Goal: Task Accomplishment & Management: Complete application form

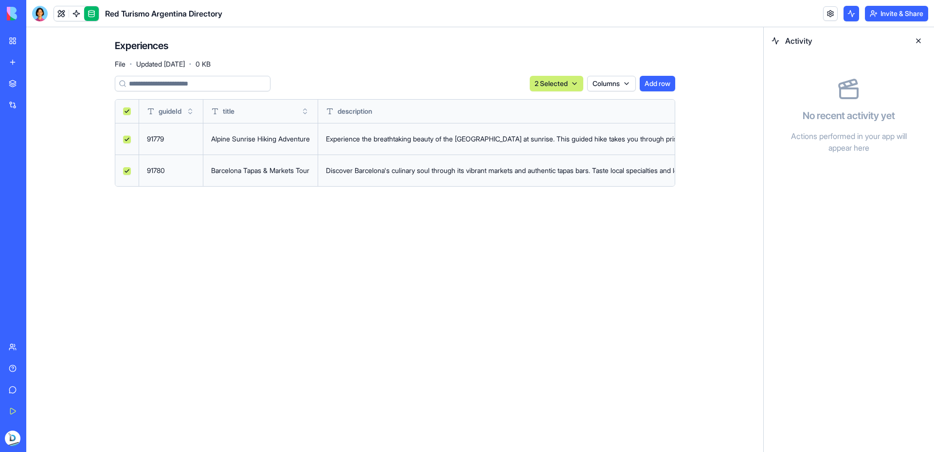
click at [12, 37] on link "My Workspace" at bounding box center [22, 40] width 39 height 19
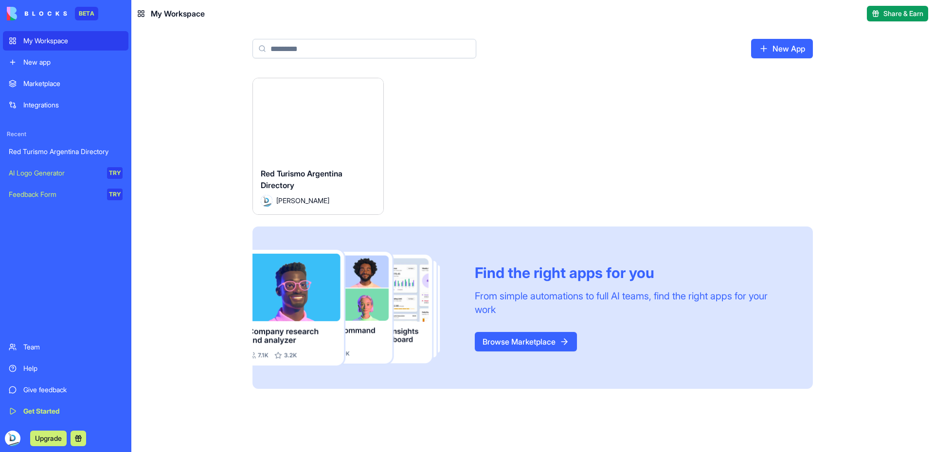
click at [111, 151] on div "Red Turismo Argentina Directory" at bounding box center [66, 152] width 114 height 10
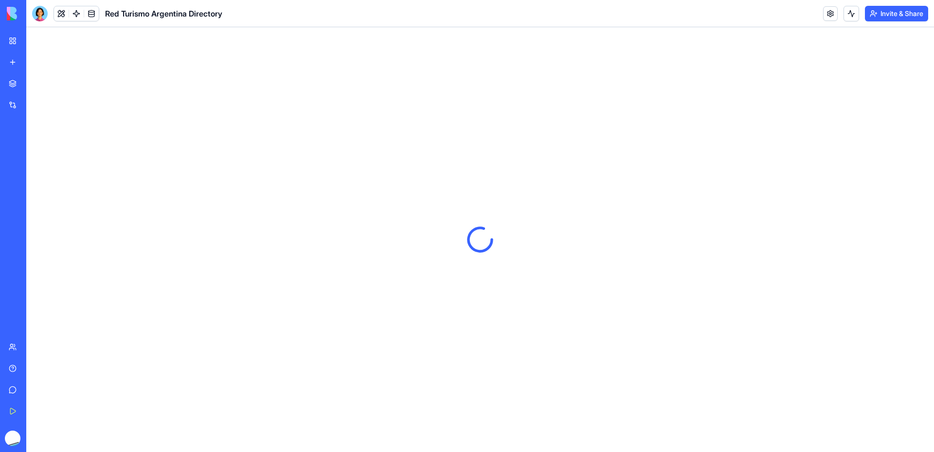
click at [208, 15] on span "Red Turismo Argentina Directory" at bounding box center [163, 14] width 117 height 12
click at [834, 16] on link at bounding box center [830, 13] width 15 height 15
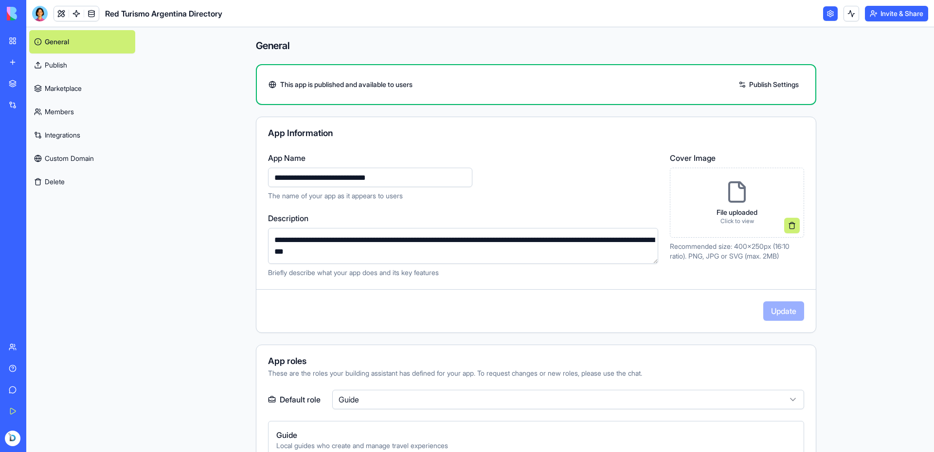
click at [377, 175] on input "**********" at bounding box center [370, 177] width 204 height 19
type input "**********"
click at [786, 317] on button "Update" at bounding box center [783, 311] width 41 height 19
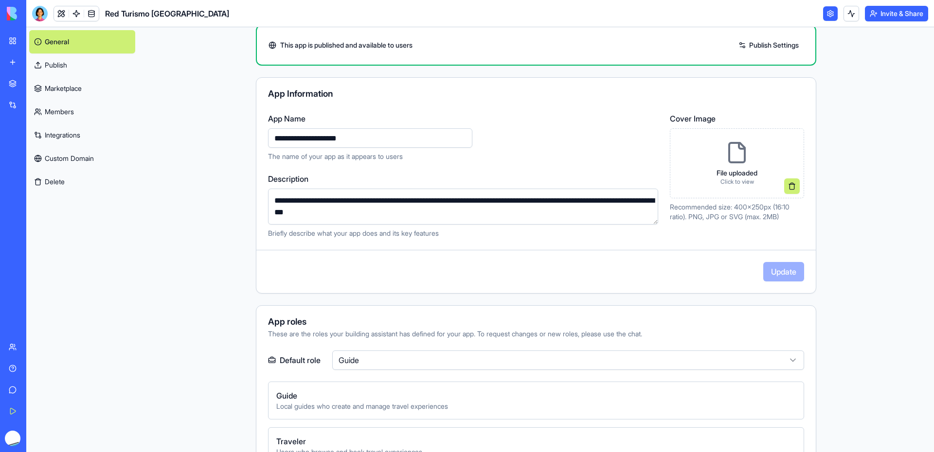
scroll to position [41, 0]
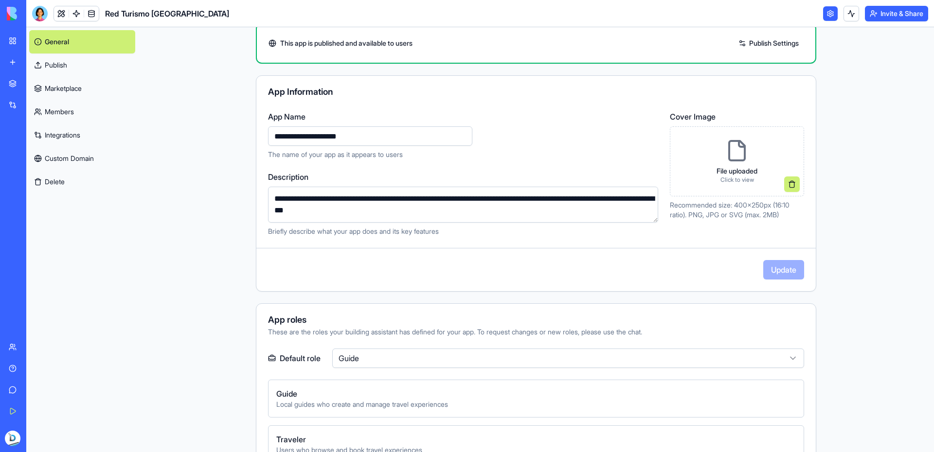
click at [416, 206] on textarea "**********" at bounding box center [463, 205] width 390 height 36
click at [73, 90] on link "Marketplace" at bounding box center [82, 88] width 106 height 23
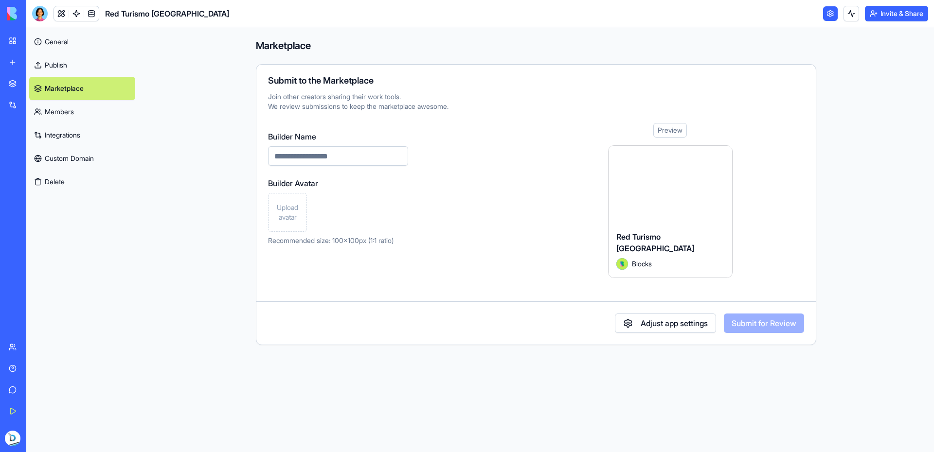
click at [297, 98] on div "Join other creators sharing their work tools. We review submissions to keep the…" at bounding box center [536, 101] width 536 height 19
click at [54, 56] on link "Publish" at bounding box center [82, 65] width 106 height 23
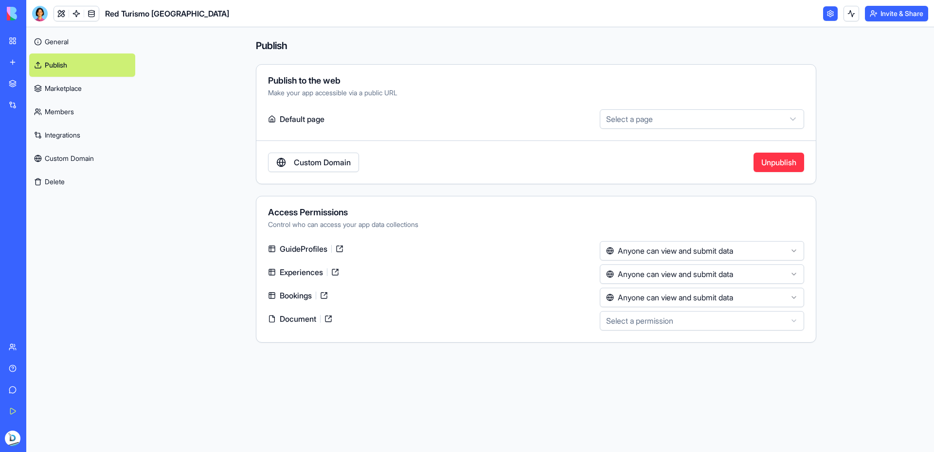
click at [83, 135] on link "Integrations" at bounding box center [82, 135] width 106 height 23
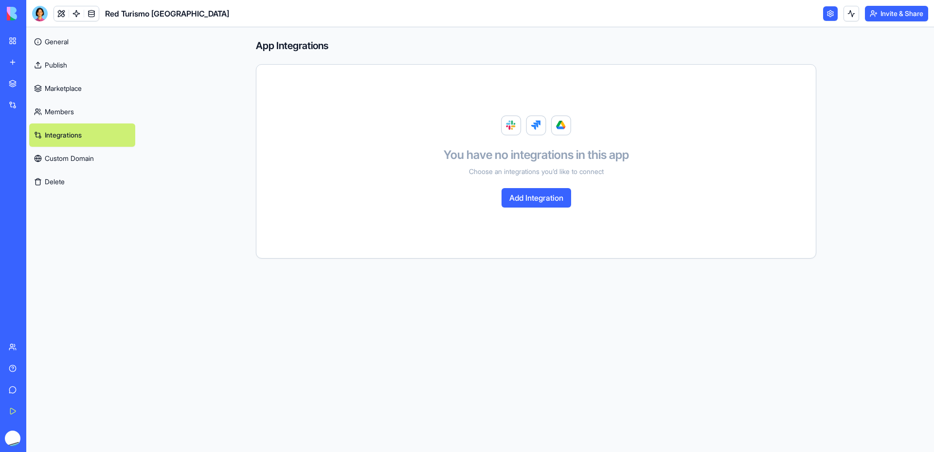
click at [542, 199] on button "Add Integration" at bounding box center [536, 197] width 70 height 19
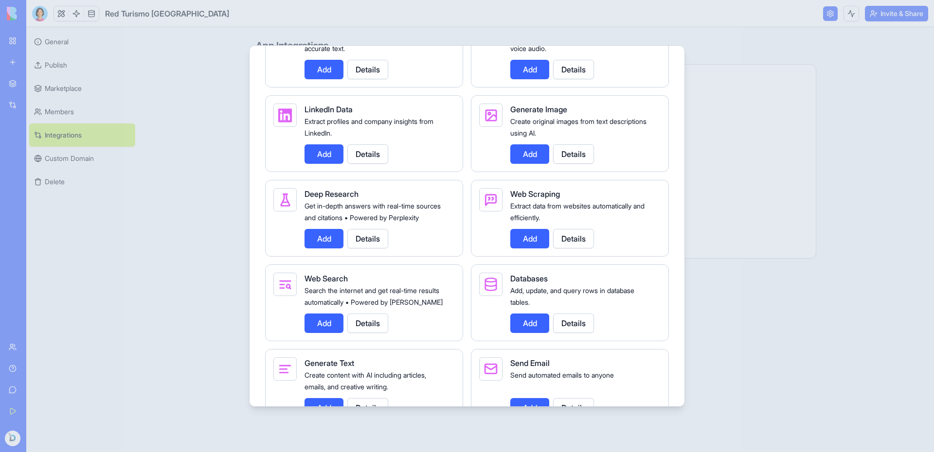
scroll to position [1198, 0]
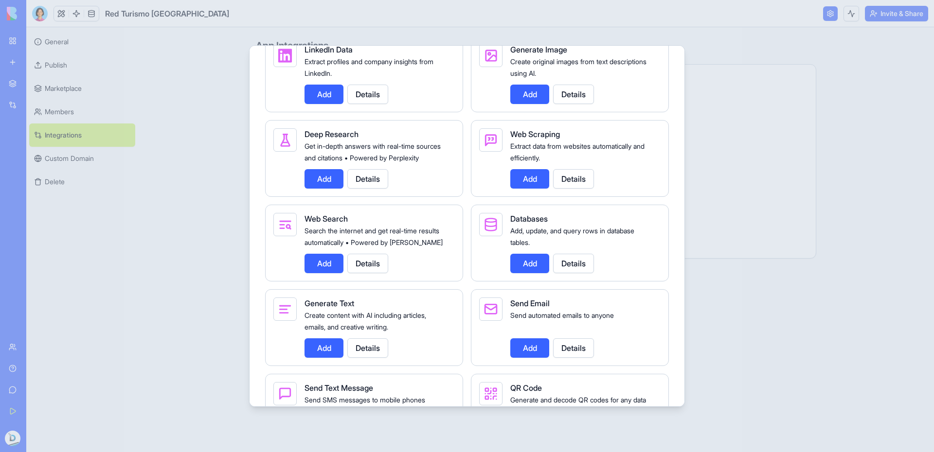
click at [546, 162] on span "Extract data from websites automatically and efficiently." at bounding box center [577, 152] width 134 height 20
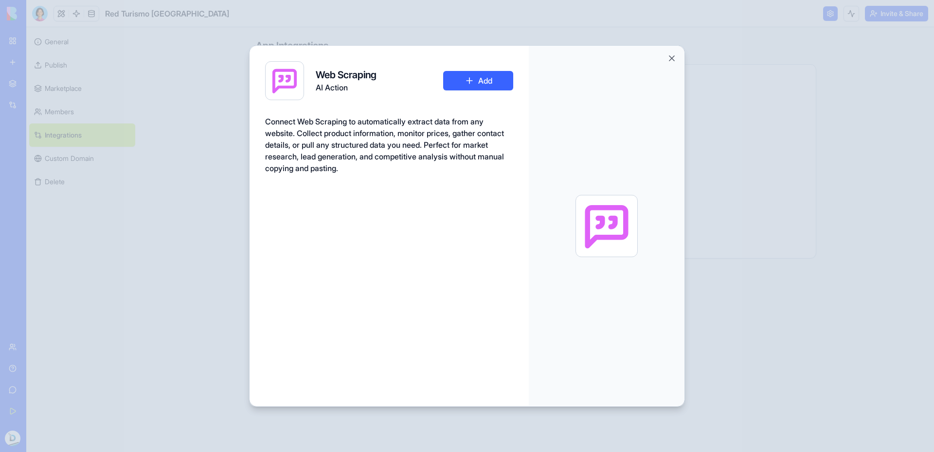
click at [546, 167] on div at bounding box center [607, 226] width 156 height 360
click at [489, 90] on div "Web Scraping AI Action Add" at bounding box center [389, 80] width 248 height 39
click at [483, 85] on button "Add" at bounding box center [478, 80] width 70 height 19
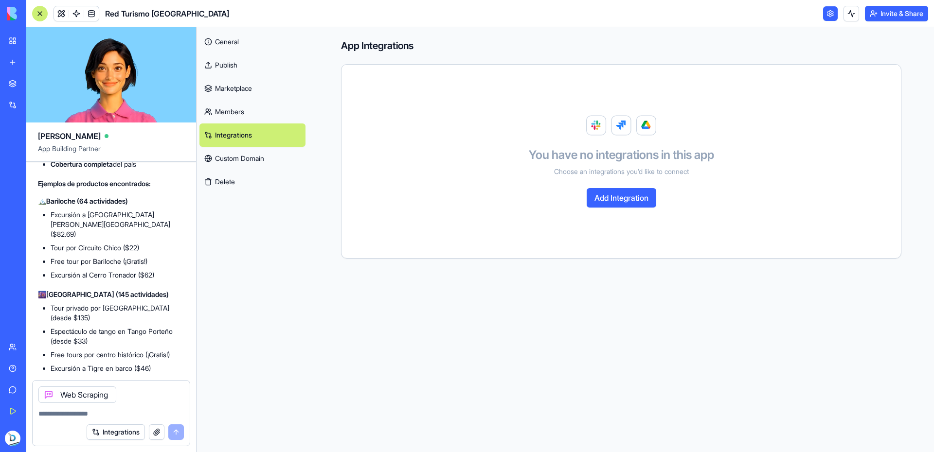
click at [112, 415] on textarea at bounding box center [110, 414] width 145 height 10
click at [99, 395] on div "Web Scraping" at bounding box center [77, 395] width 78 height 17
click at [113, 399] on div "Web Scraping" at bounding box center [77, 395] width 78 height 17
click at [49, 393] on icon at bounding box center [49, 395] width 4 height 4
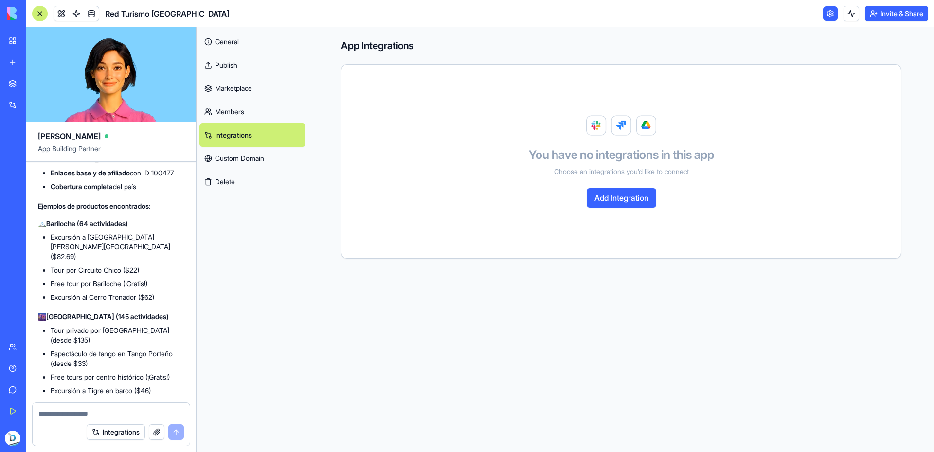
click at [118, 433] on button "Integrations" at bounding box center [116, 433] width 58 height 16
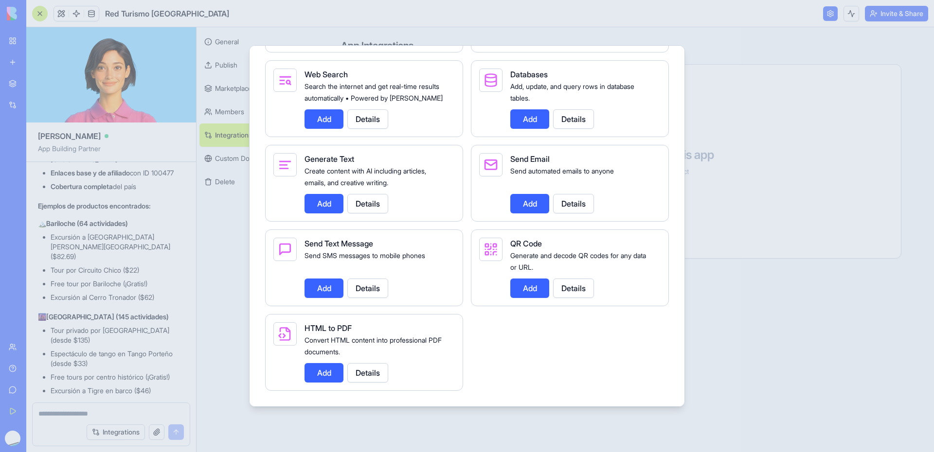
scroll to position [1366, 0]
click at [407, 175] on div "Create content with AI including articles, emails, and creative writing." at bounding box center [375, 176] width 143 height 23
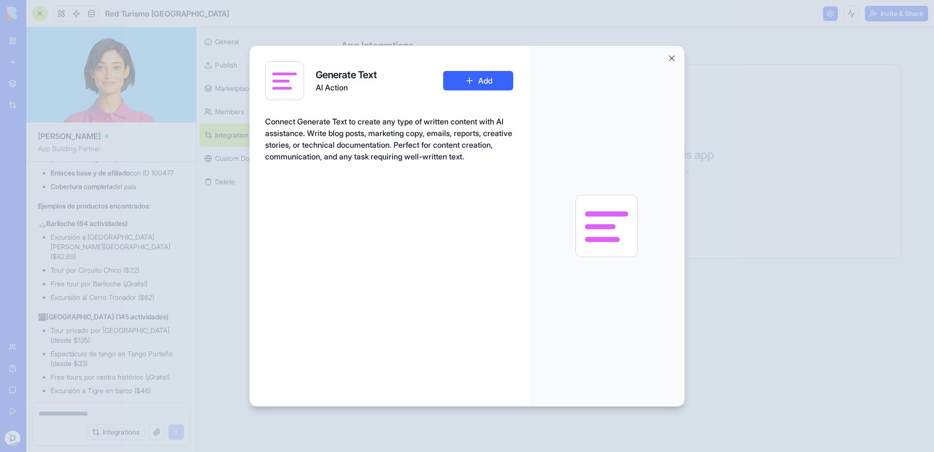
click at [407, 175] on div "Connect Generate Text to create any type of written content with AI assistance.…" at bounding box center [389, 147] width 248 height 62
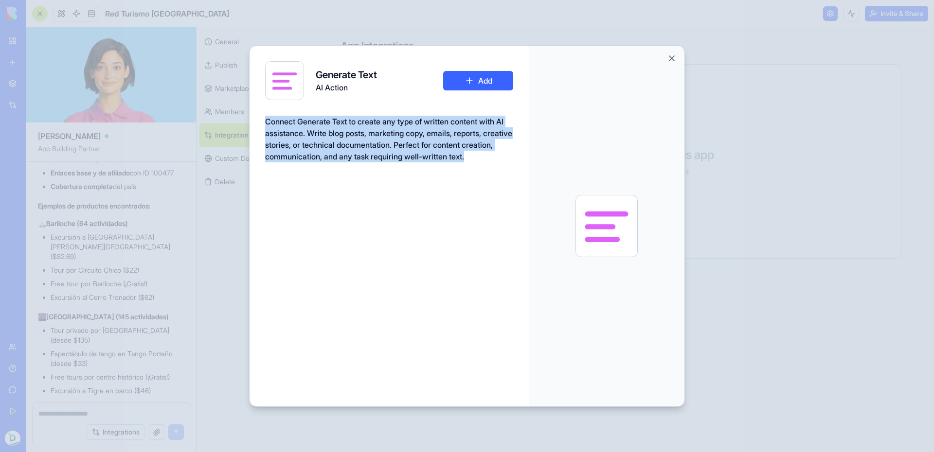
click at [407, 175] on div "Connect Generate Text to create any type of written content with AI assistance.…" at bounding box center [389, 147] width 248 height 62
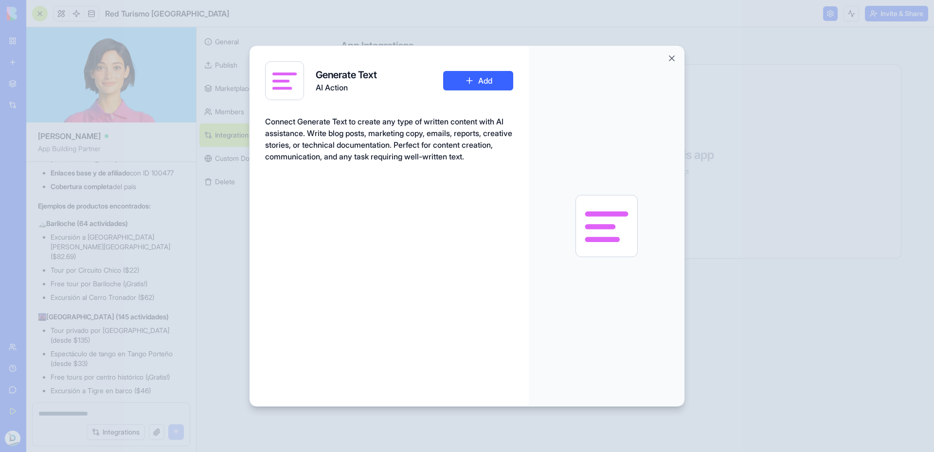
click at [672, 65] on div at bounding box center [607, 226] width 156 height 360
click at [672, 62] on button "Close" at bounding box center [672, 59] width 10 height 10
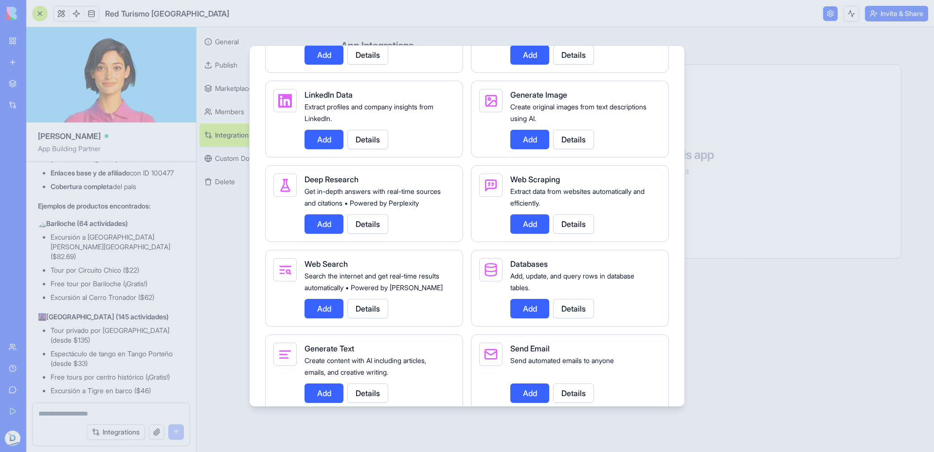
scroll to position [1239, 0]
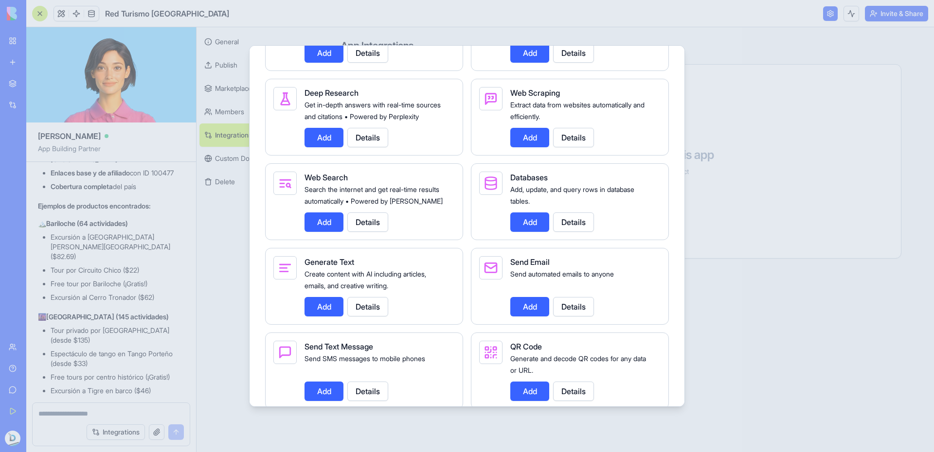
click at [540, 232] on button "Add" at bounding box center [529, 222] width 39 height 19
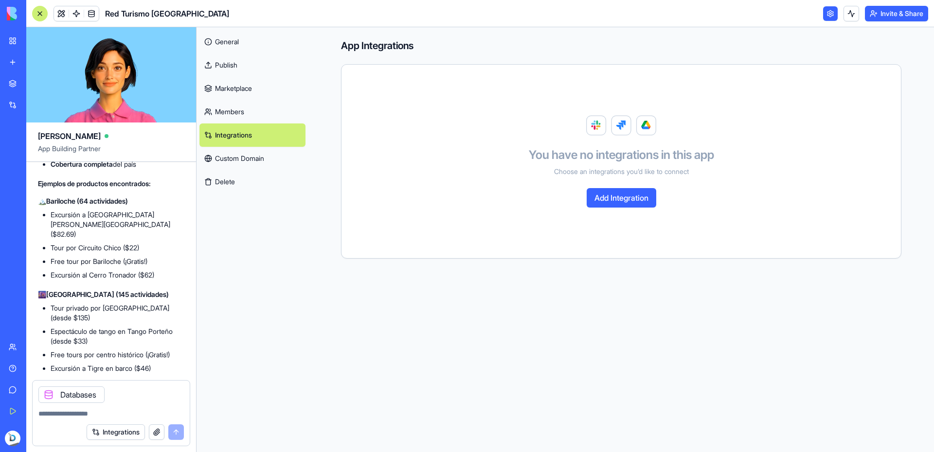
click at [152, 430] on button "button" at bounding box center [157, 433] width 16 height 16
click at [48, 394] on icon at bounding box center [49, 395] width 4 height 4
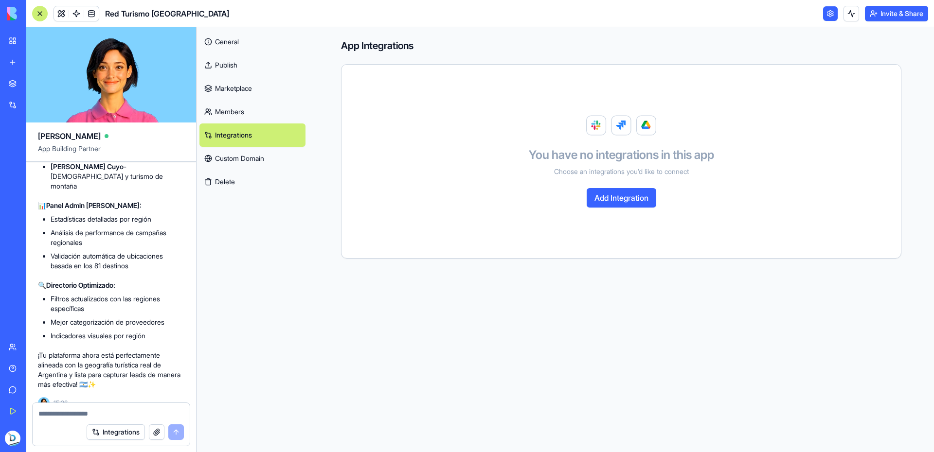
scroll to position [2714, 0]
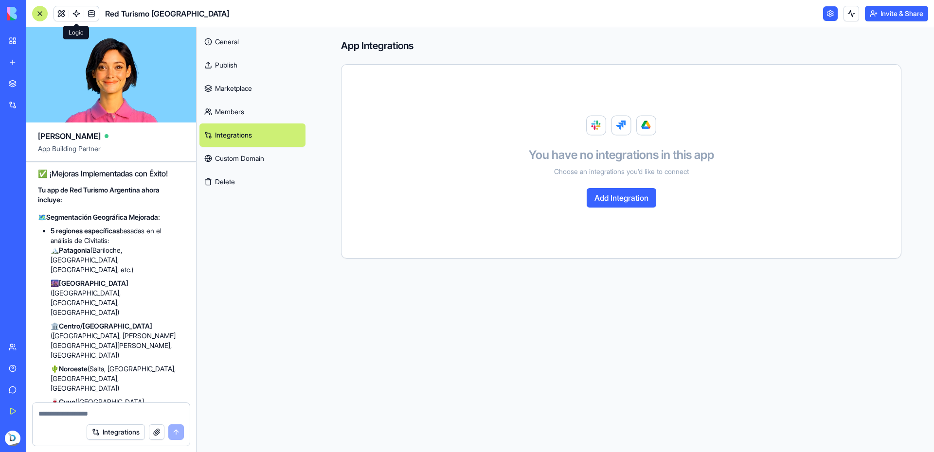
click at [78, 14] on link at bounding box center [76, 13] width 15 height 15
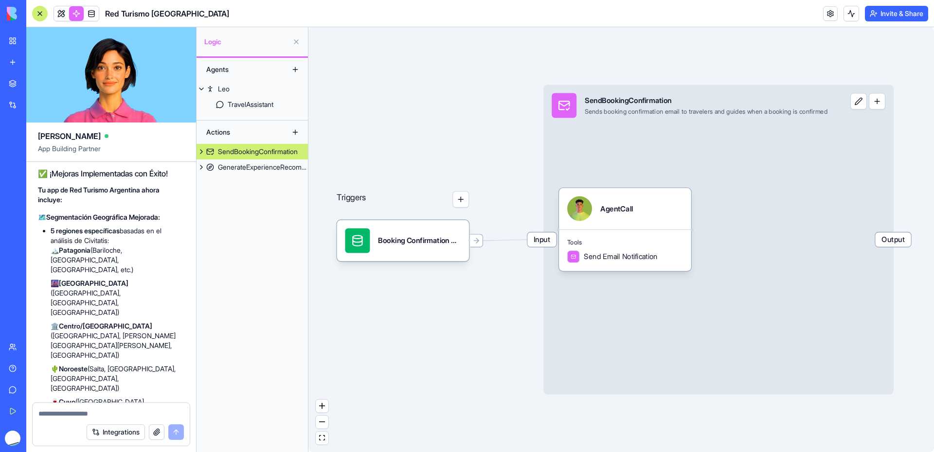
click at [7, 41] on link "My Workspace" at bounding box center [22, 40] width 39 height 19
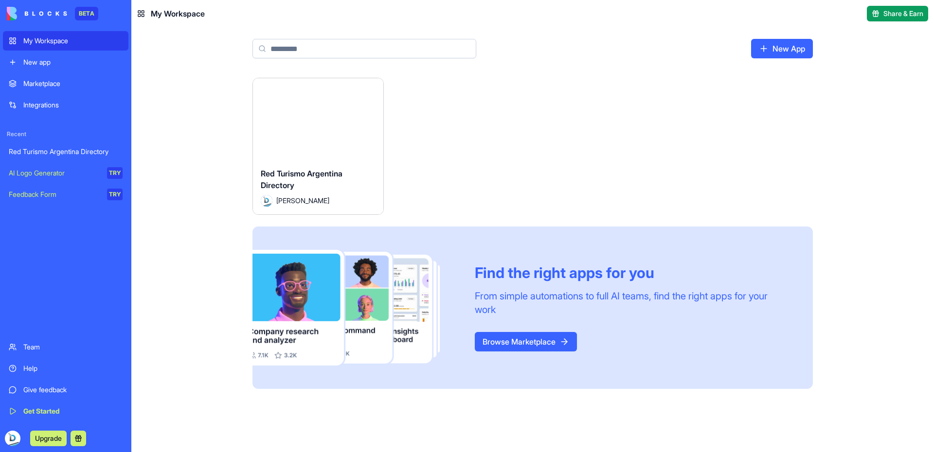
click at [48, 56] on link "New app" at bounding box center [65, 62] width 125 height 19
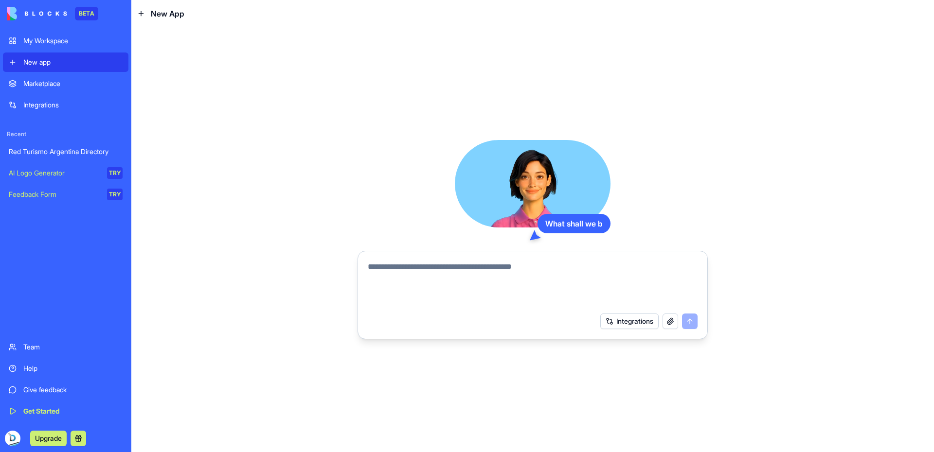
click at [60, 33] on link "My Workspace" at bounding box center [65, 40] width 125 height 19
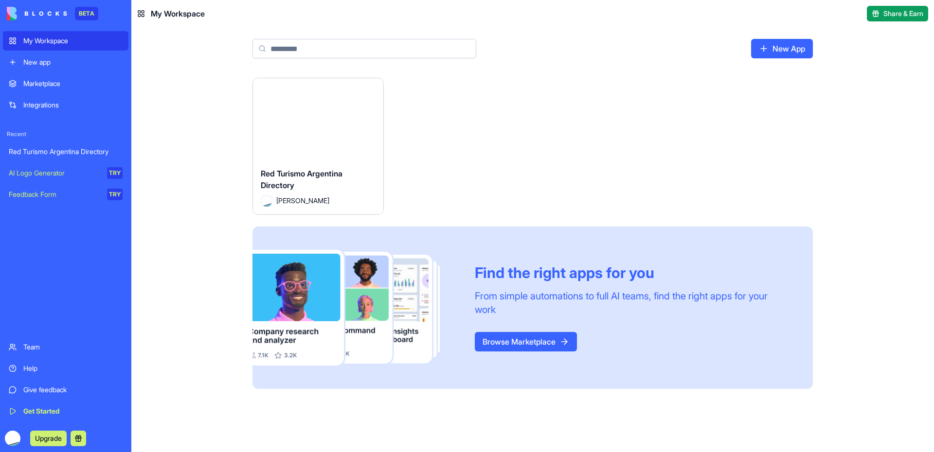
click at [54, 11] on img at bounding box center [37, 14] width 60 height 14
click at [329, 106] on div "Launch" at bounding box center [318, 119] width 130 height 82
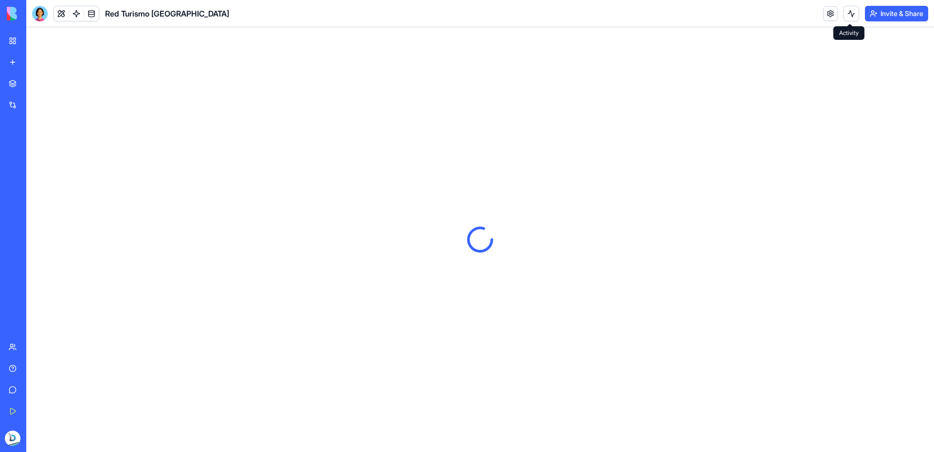
click at [849, 14] on button at bounding box center [851, 14] width 16 height 16
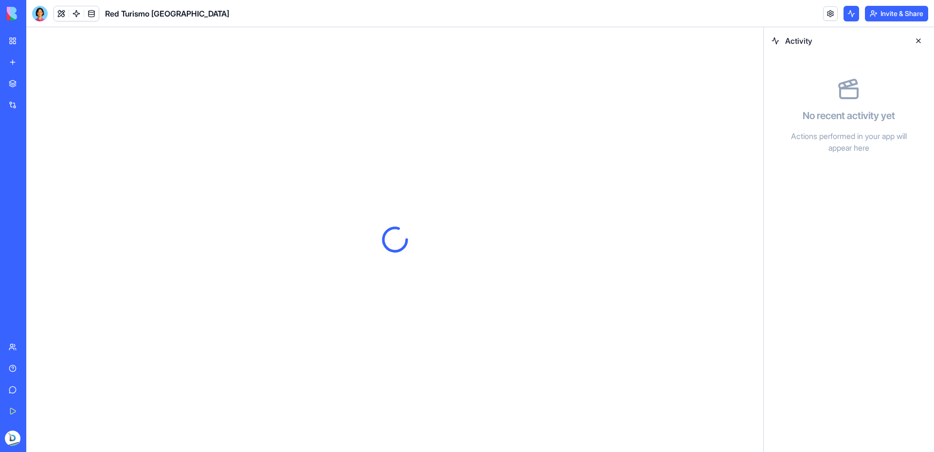
click at [921, 44] on button at bounding box center [919, 41] width 16 height 16
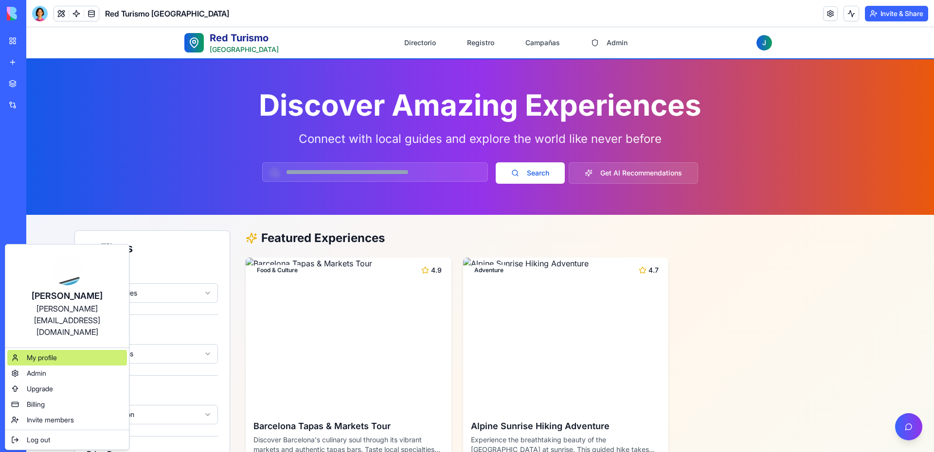
click at [57, 350] on div "My profile" at bounding box center [67, 358] width 120 height 16
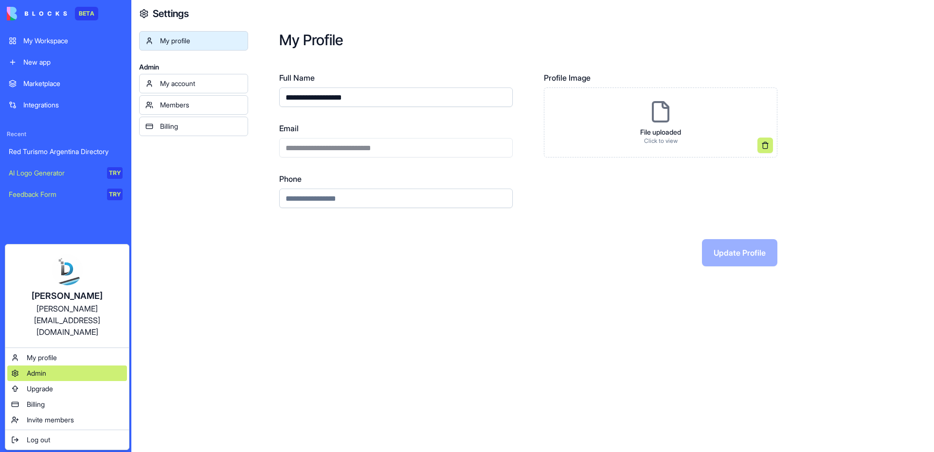
click at [34, 369] on span "Admin" at bounding box center [36, 374] width 19 height 10
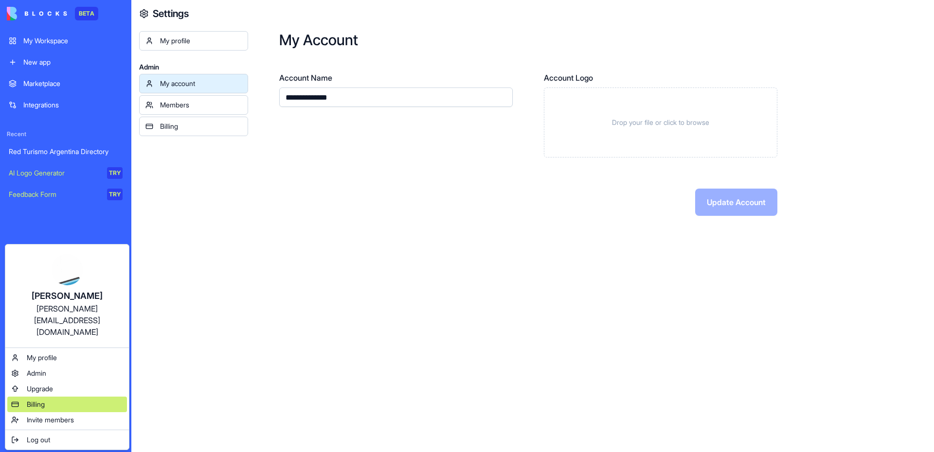
click at [37, 400] on span "Billing" at bounding box center [36, 405] width 18 height 10
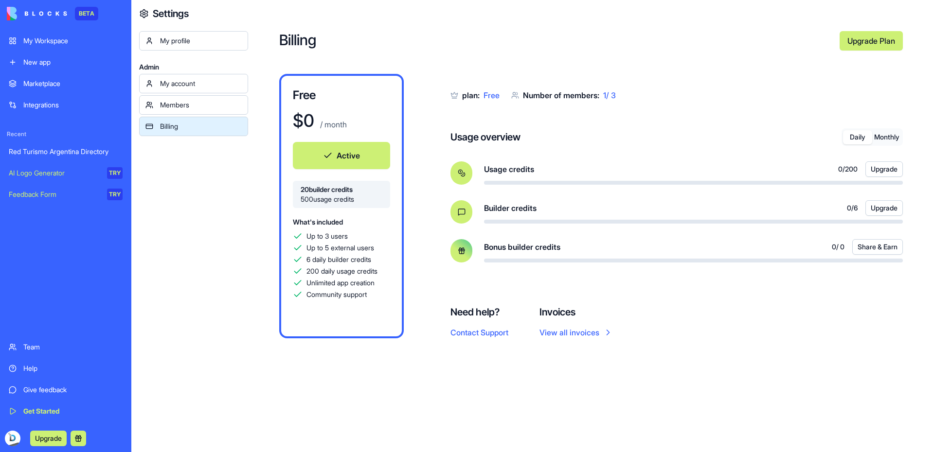
click at [895, 129] on div "Daily Monthly" at bounding box center [871, 137] width 61 height 18
click at [893, 131] on button "Monthly" at bounding box center [886, 137] width 29 height 14
click at [849, 140] on button "Daily" at bounding box center [857, 137] width 29 height 14
click at [59, 45] on div "My Workspace" at bounding box center [72, 41] width 99 height 10
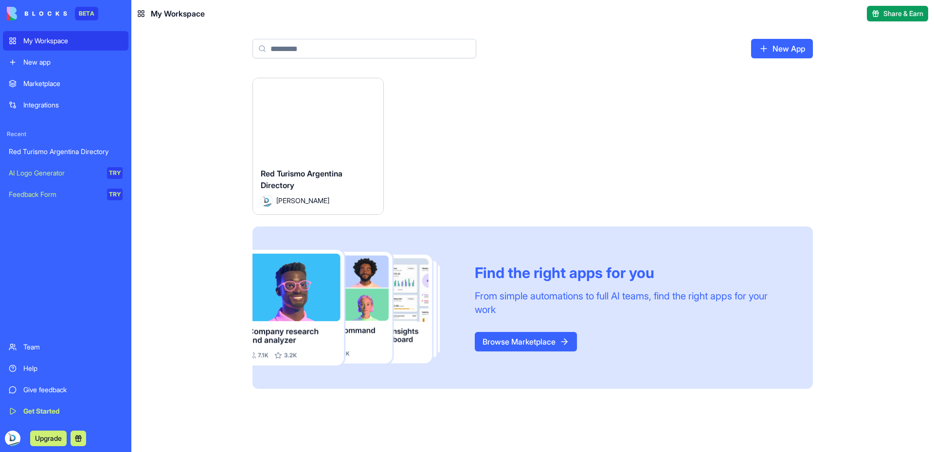
click at [787, 47] on link "New App" at bounding box center [782, 48] width 62 height 19
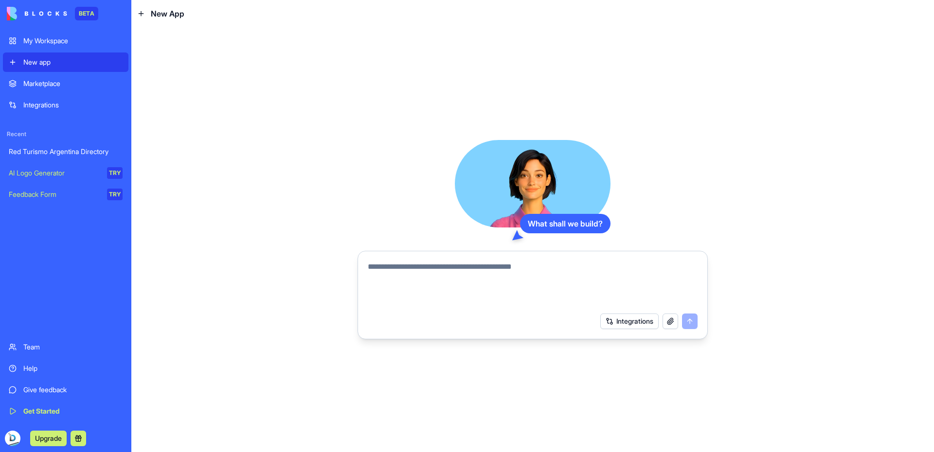
click at [580, 280] on textarea at bounding box center [533, 284] width 330 height 47
click at [671, 328] on button "button" at bounding box center [670, 322] width 16 height 16
click at [415, 273] on textarea at bounding box center [533, 284] width 330 height 47
click at [475, 267] on textarea at bounding box center [533, 284] width 330 height 47
paste textarea "**********"
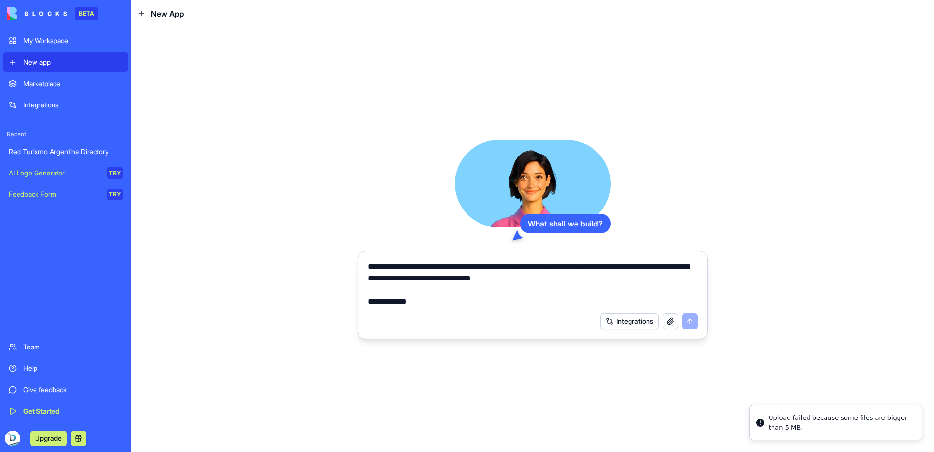
scroll to position [151, 0]
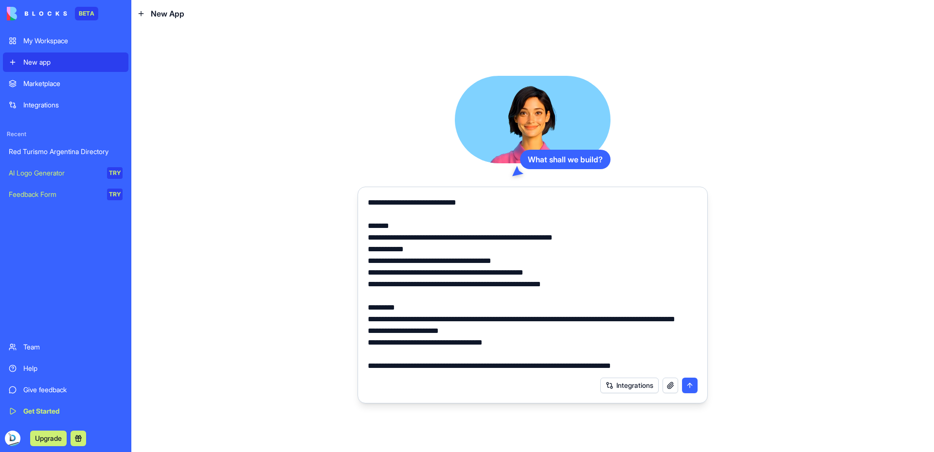
type textarea "**********"
click at [669, 387] on button "button" at bounding box center [670, 386] width 16 height 16
click at [672, 394] on div "Integrations" at bounding box center [532, 385] width 341 height 27
click at [670, 388] on button "button" at bounding box center [670, 386] width 16 height 16
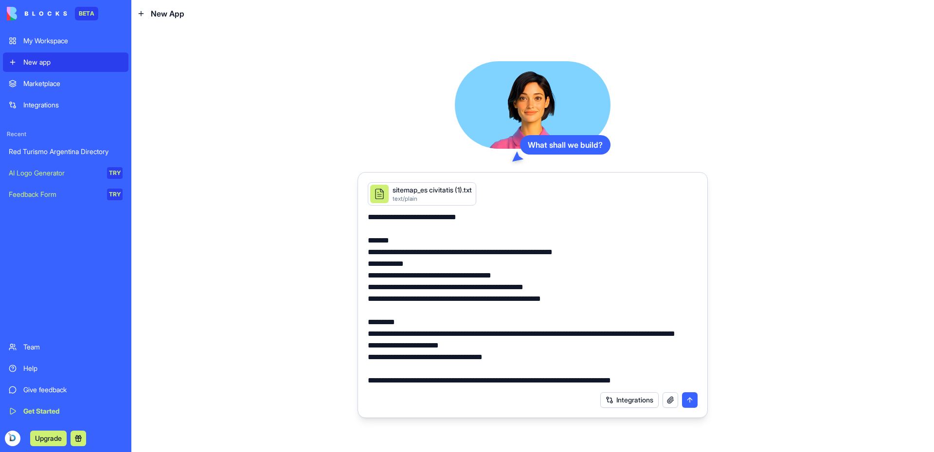
click at [692, 399] on button "submit" at bounding box center [690, 401] width 16 height 16
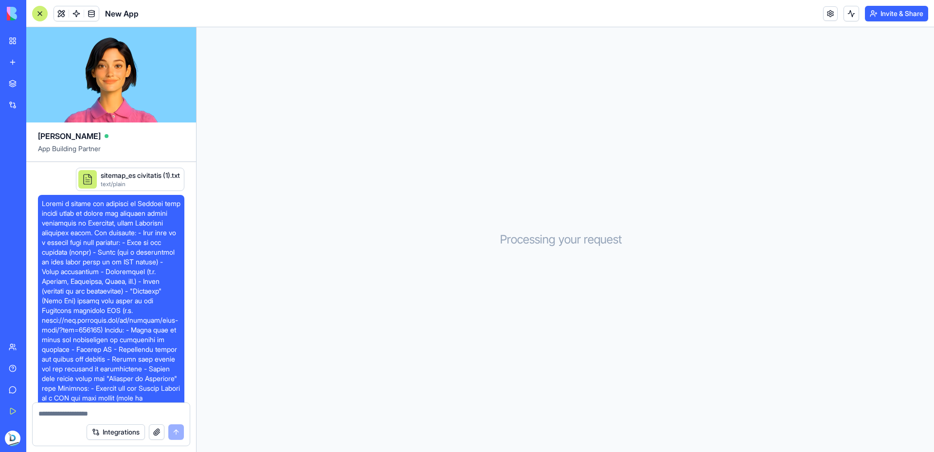
scroll to position [84, 0]
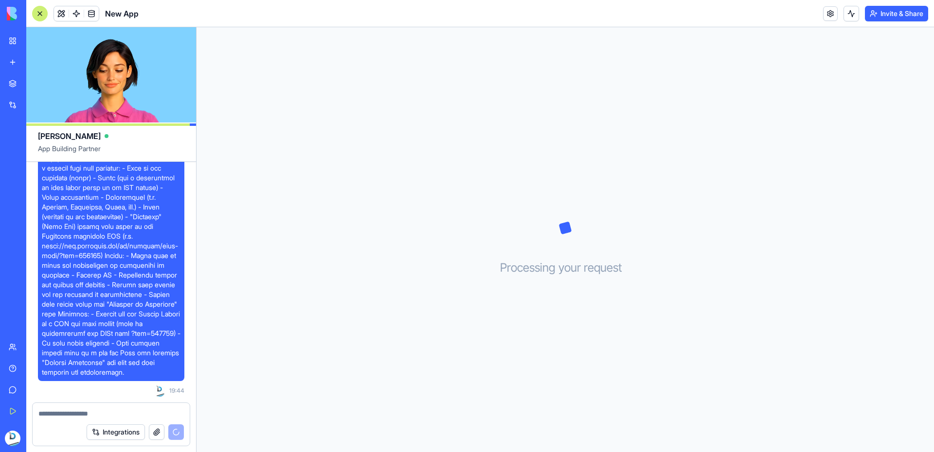
click at [646, 200] on div "Processing your request . . ." at bounding box center [565, 239] width 737 height 425
click at [601, 206] on div "Processing your request . . ." at bounding box center [565, 239] width 737 height 425
